Goal: Find specific page/section: Find specific page/section

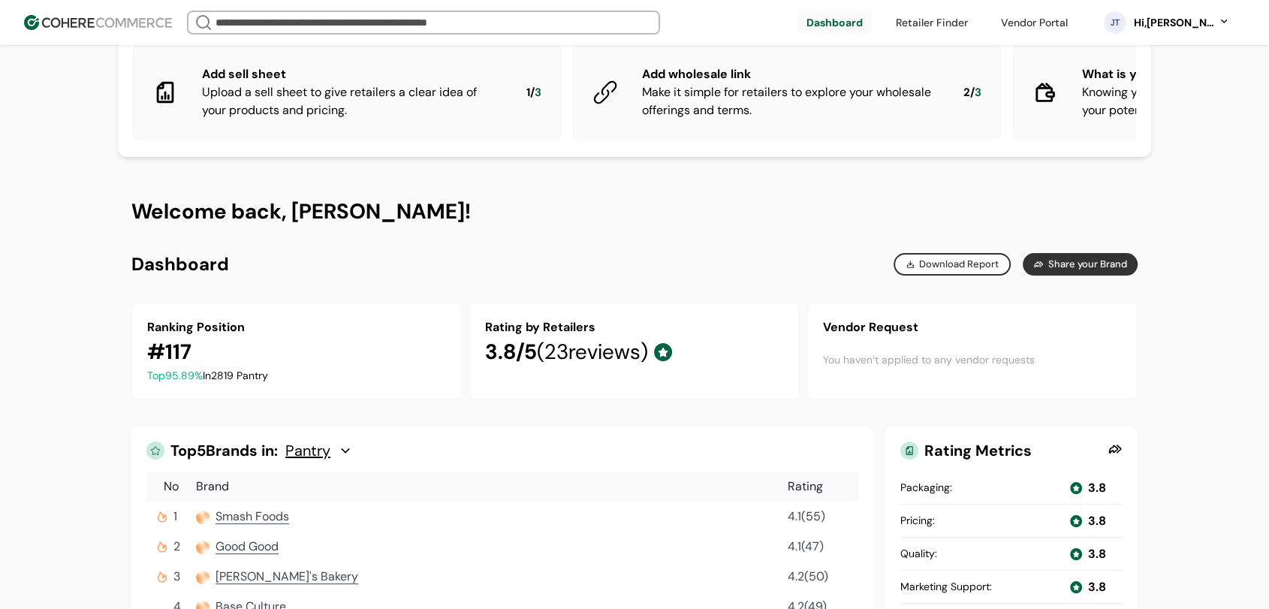
scroll to position [48, 0]
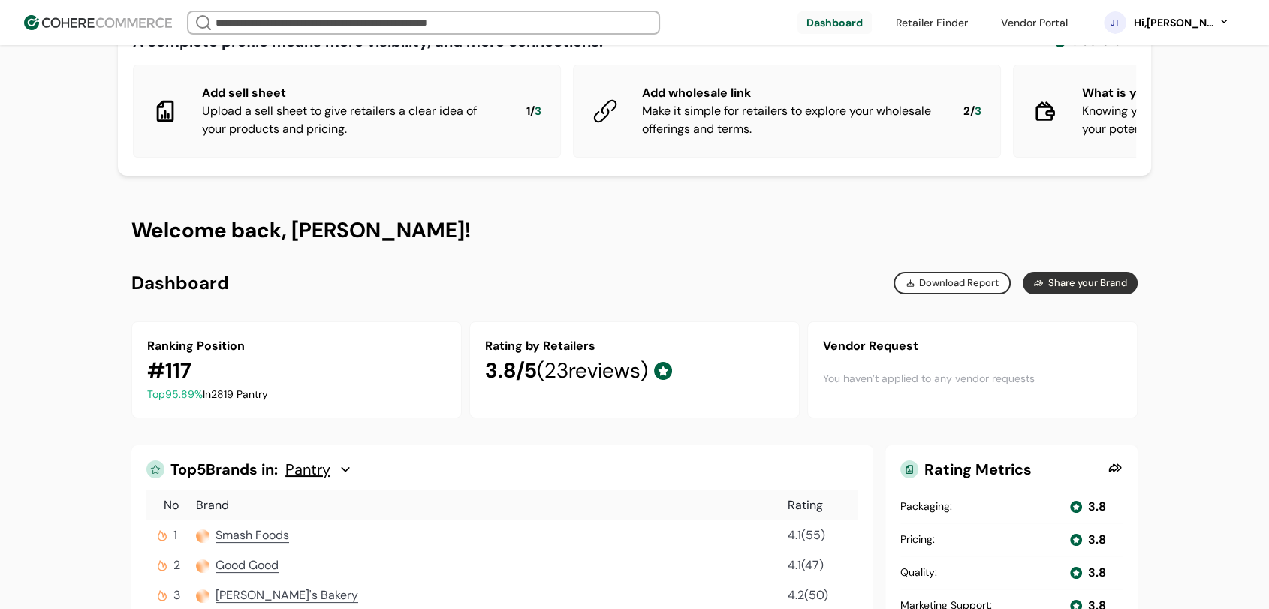
click at [927, 18] on link at bounding box center [932, 22] width 90 height 23
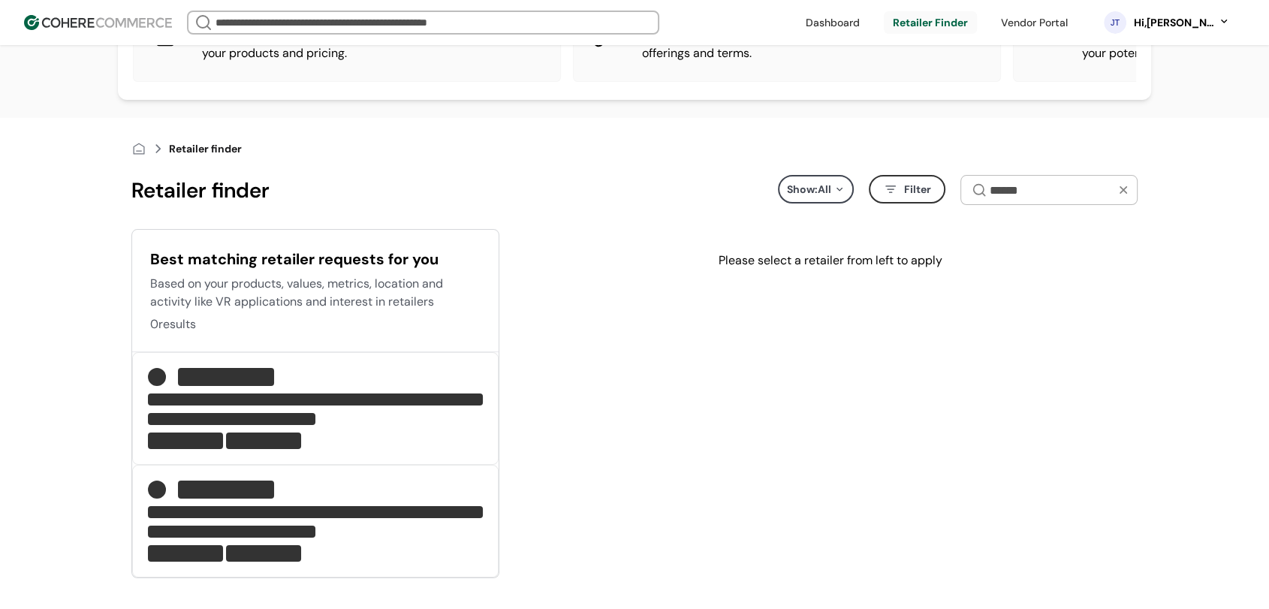
scroll to position [254, 0]
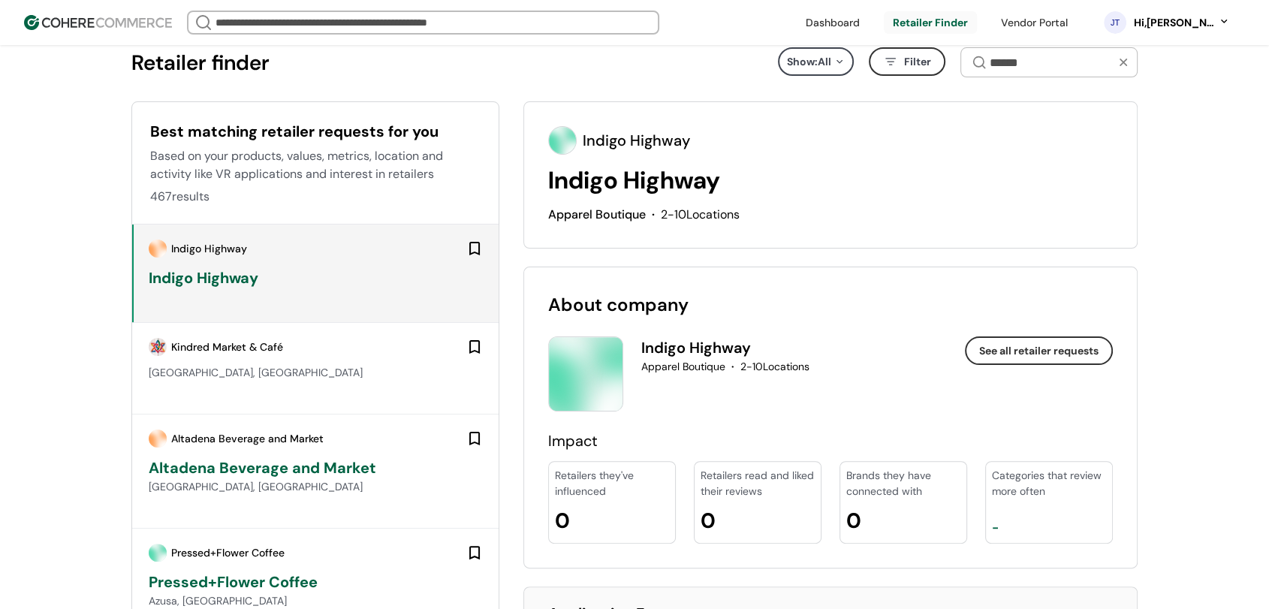
click at [192, 236] on div "[GEOGRAPHIC_DATA]" at bounding box center [315, 273] width 366 height 98
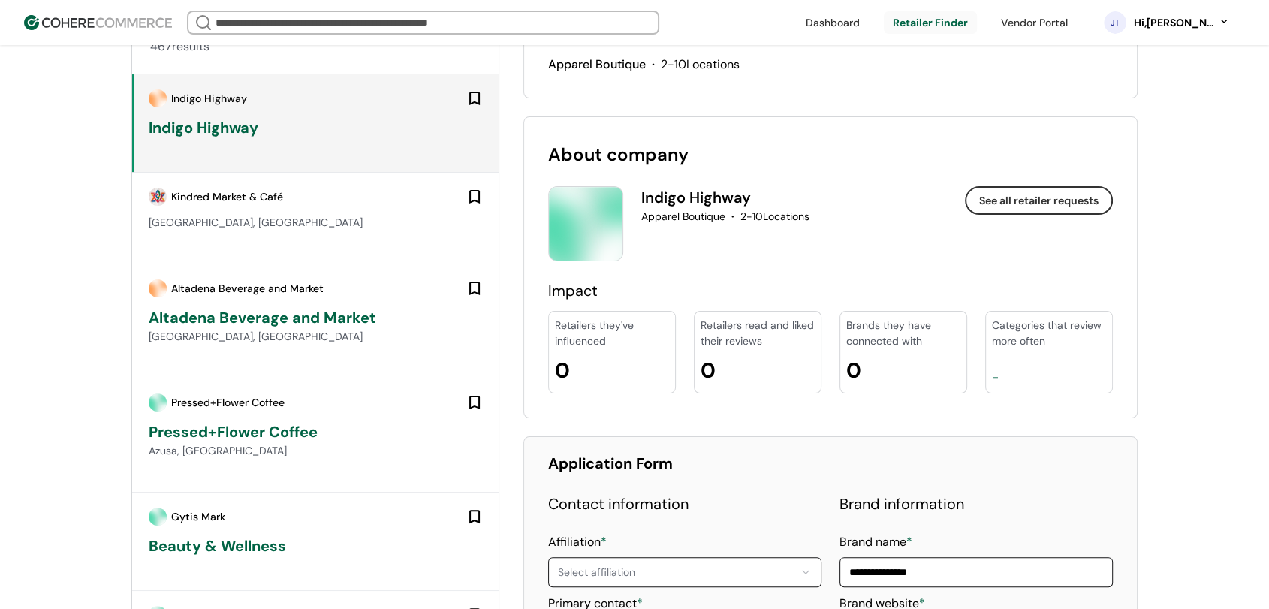
scroll to position [416, 0]
